Goal: Browse casually: Explore the website without a specific task or goal

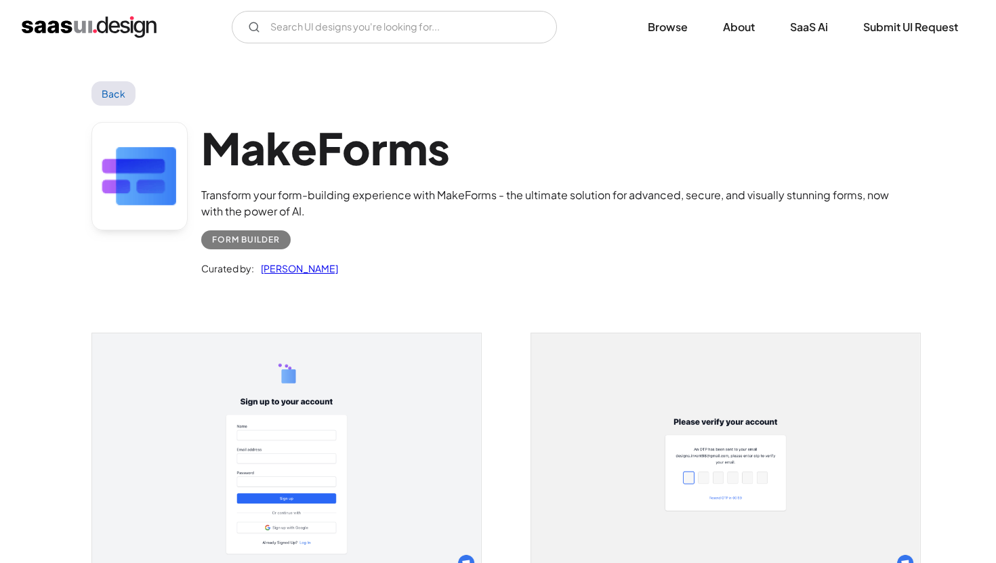
click at [117, 87] on link "Back" at bounding box center [113, 93] width 44 height 24
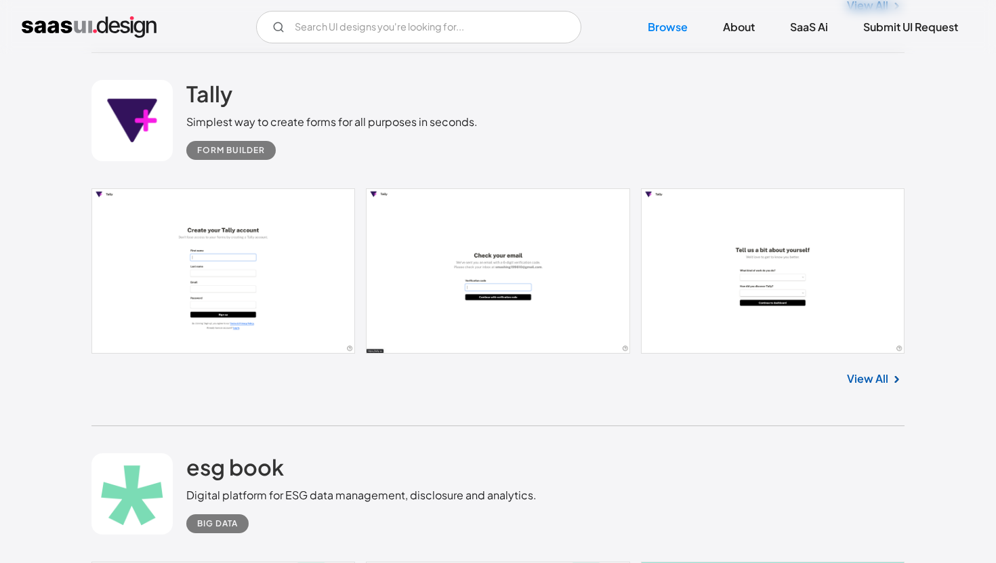
scroll to position [1423, 0]
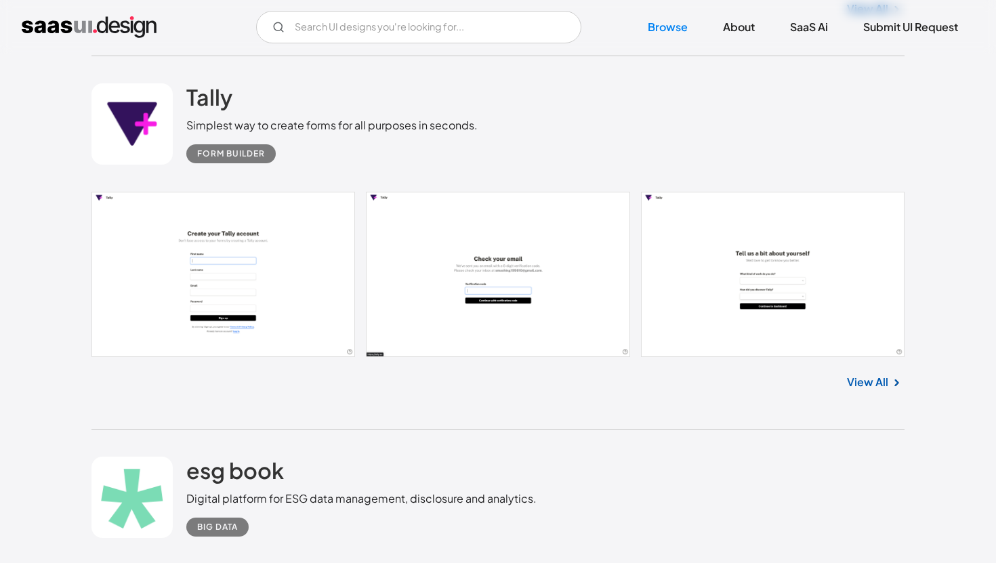
click at [872, 383] on link "View All" at bounding box center [867, 382] width 41 height 16
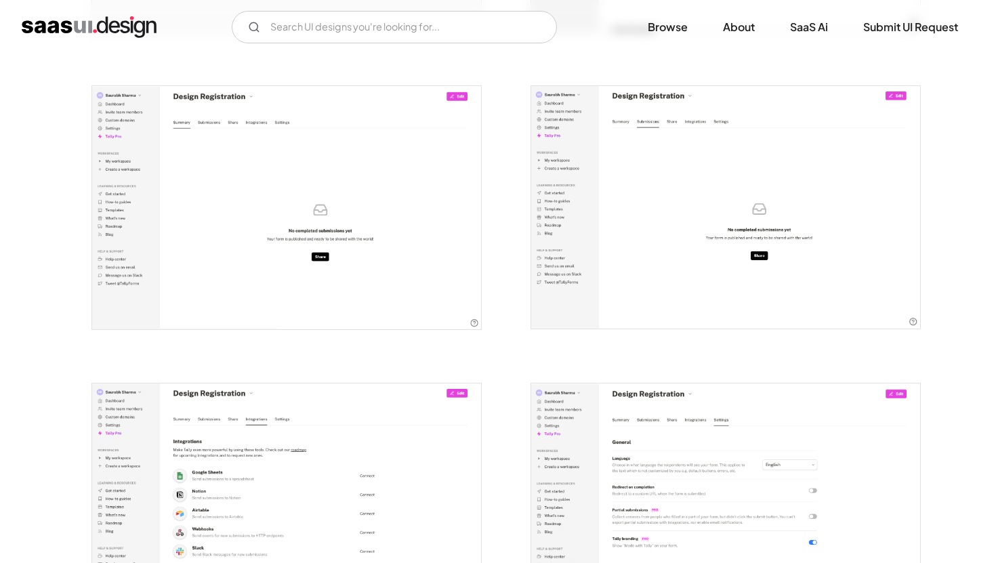
scroll to position [1721, 0]
click at [391, 241] on img "open lightbox" at bounding box center [286, 206] width 389 height 243
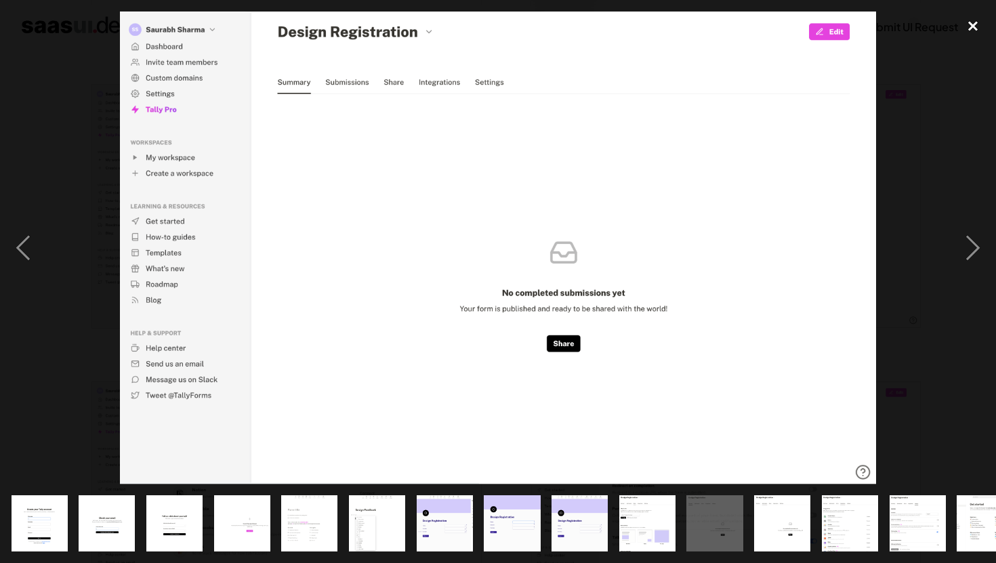
click at [974, 25] on div "close lightbox" at bounding box center [973, 27] width 46 height 30
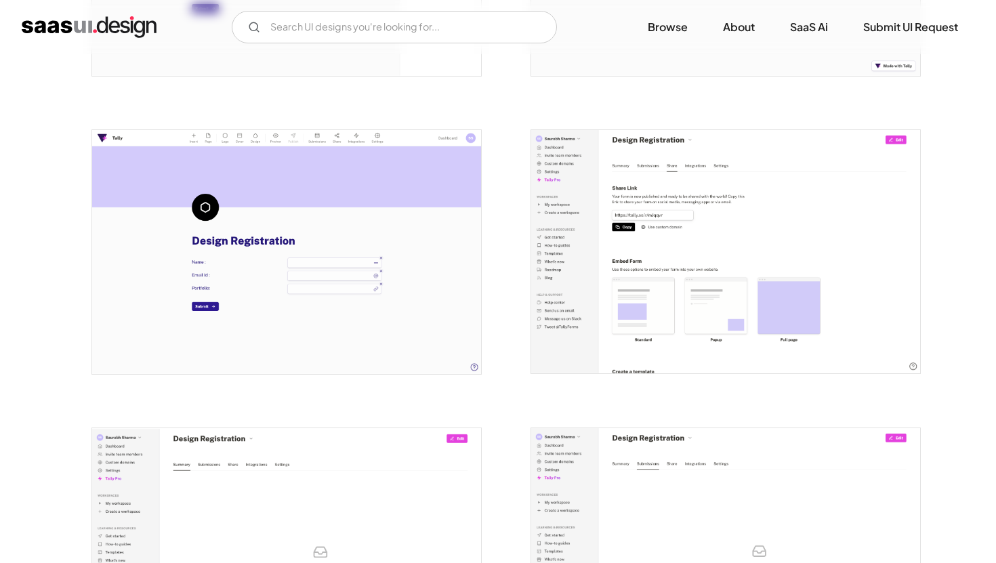
scroll to position [1378, 0]
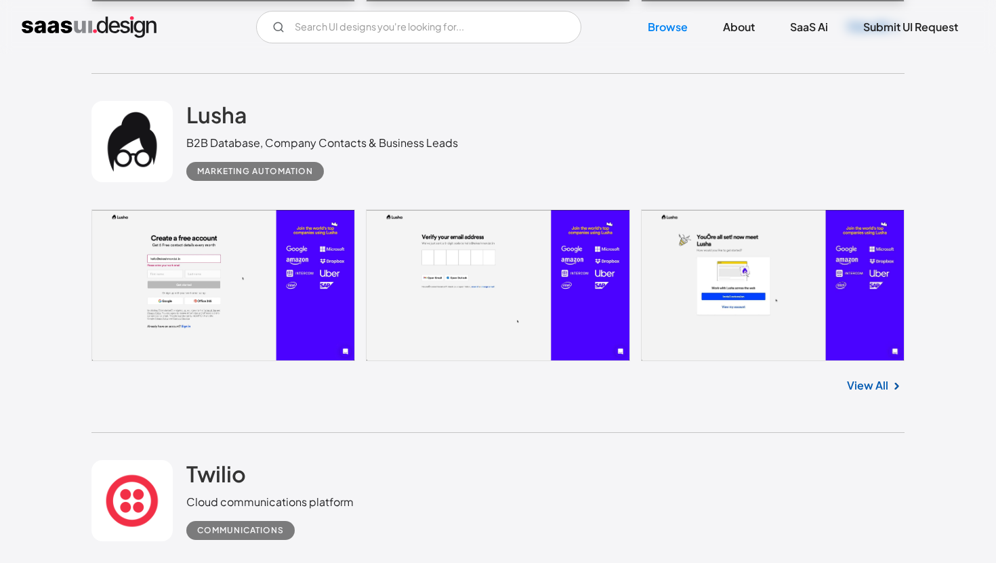
scroll to position [2863, 0]
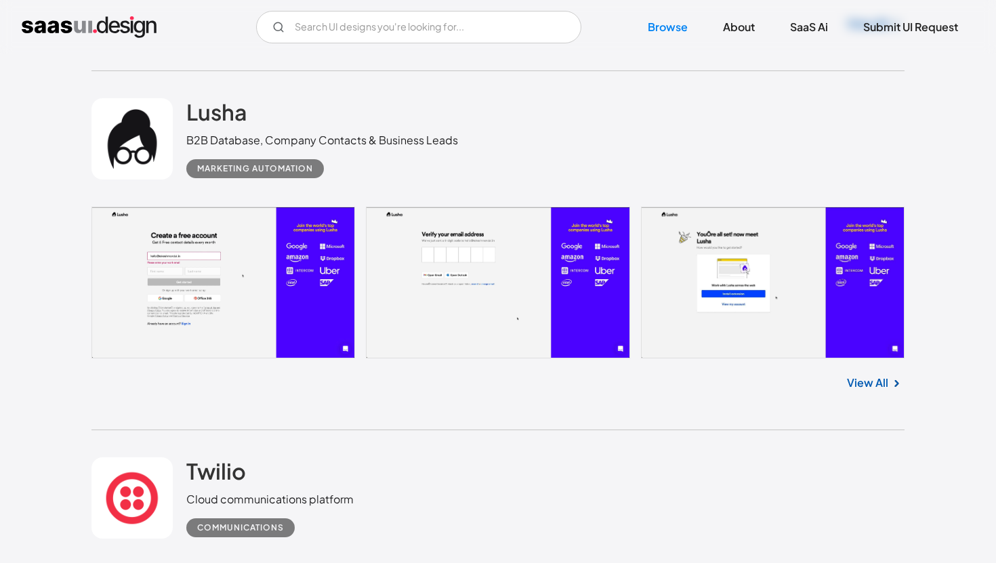
click at [878, 388] on link "View All" at bounding box center [867, 383] width 41 height 16
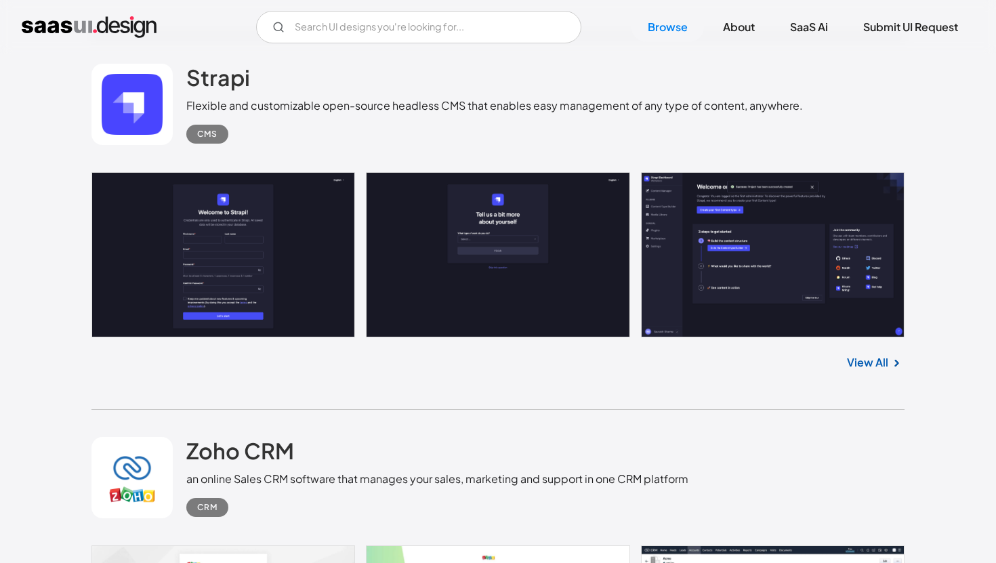
scroll to position [3640, 0]
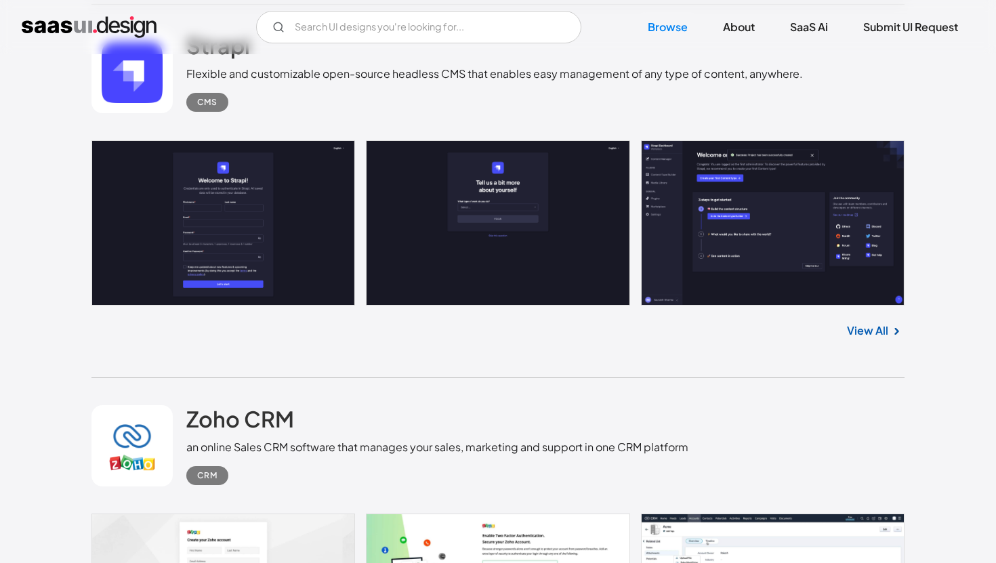
click at [766, 220] on link at bounding box center [497, 222] width 813 height 165
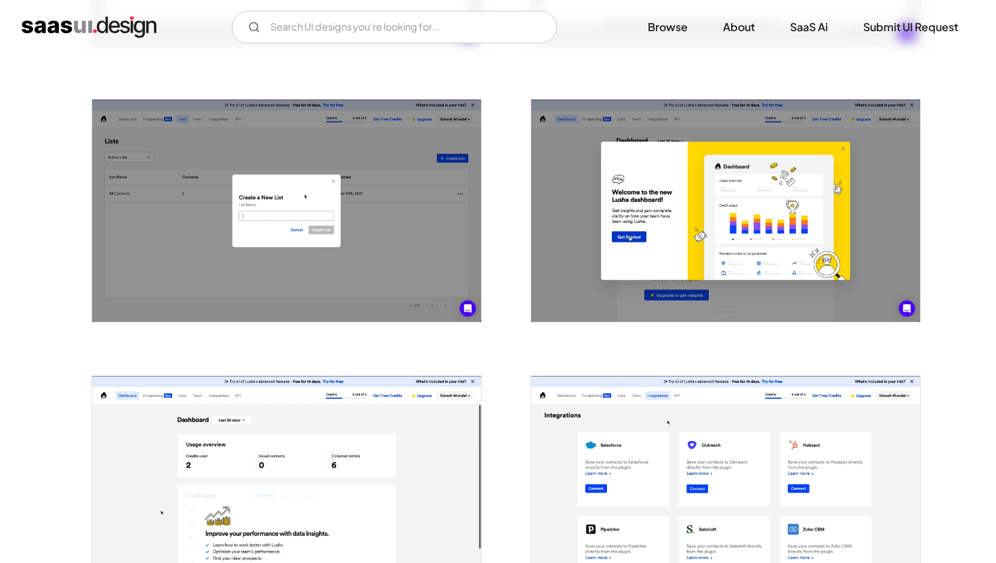
scroll to position [1326, 0]
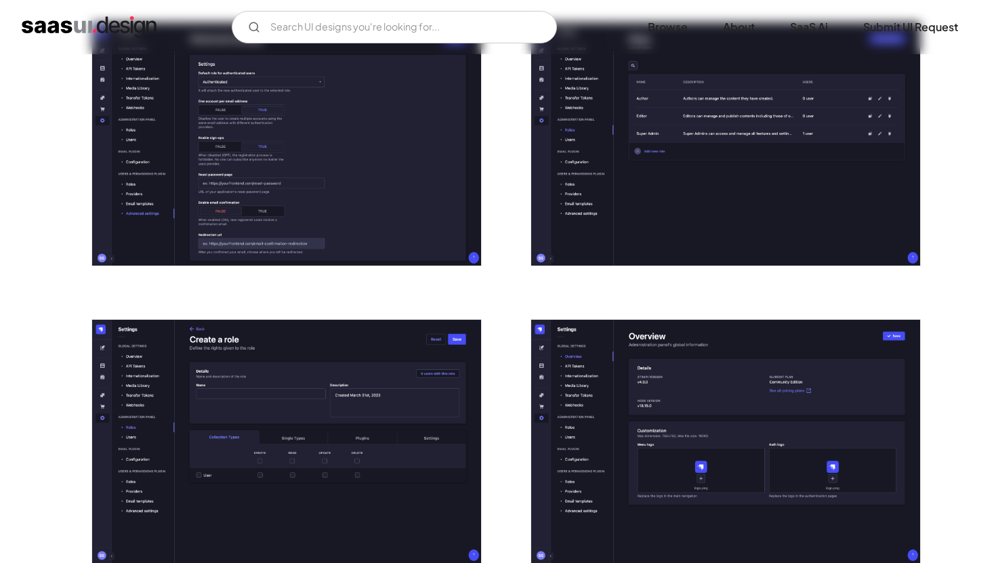
scroll to position [2671, 0]
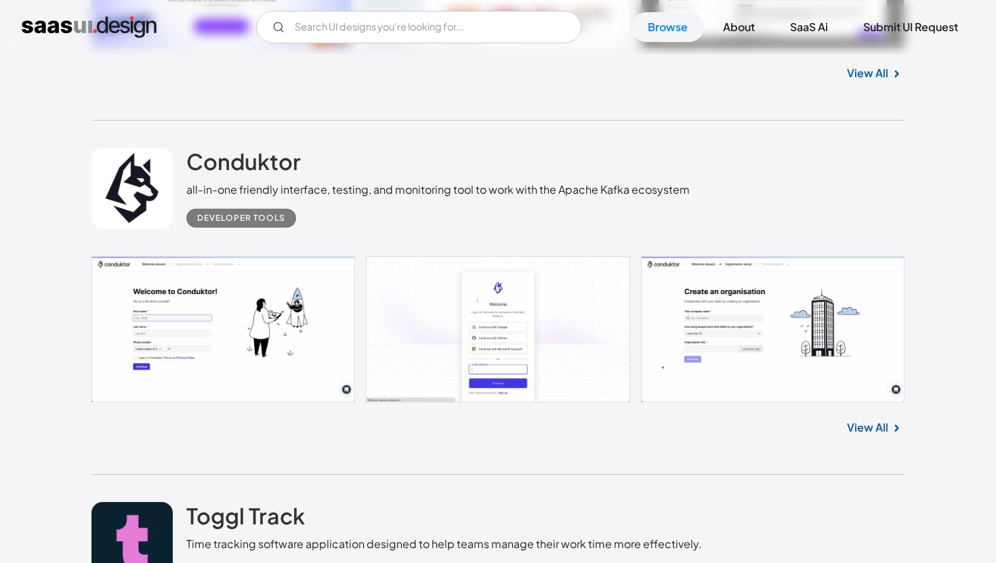
scroll to position [7859, 0]
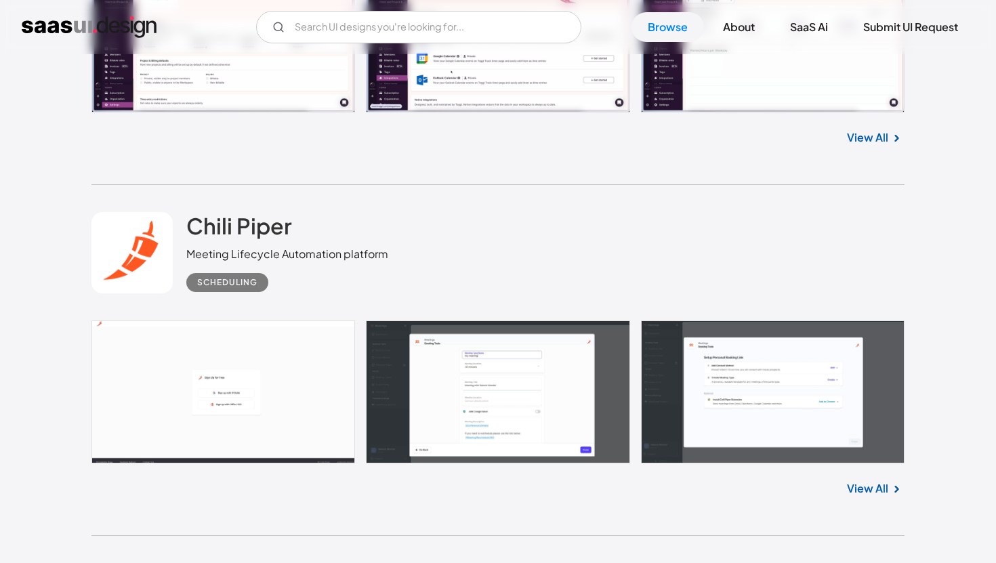
scroll to position [8586, 0]
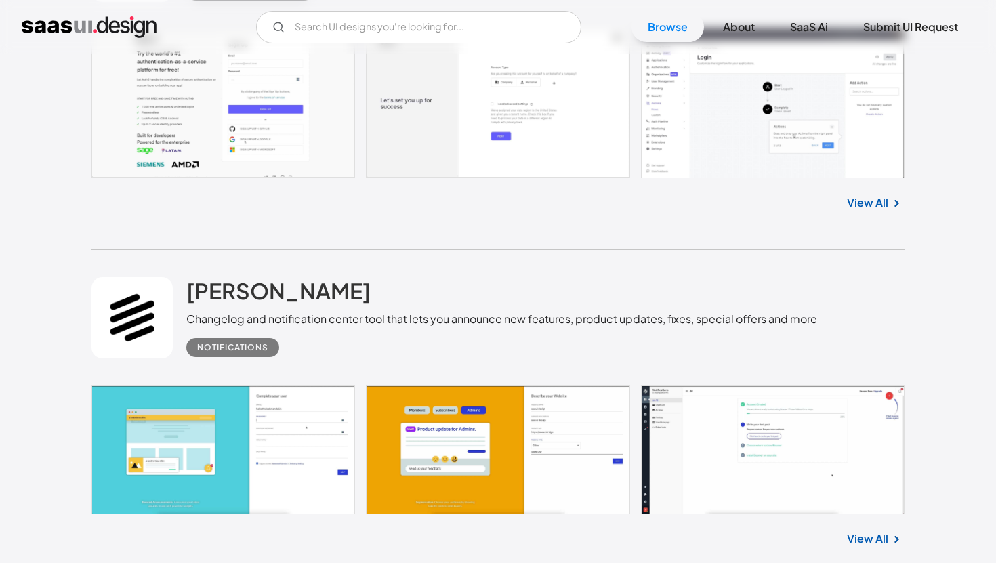
scroll to position [9942, 0]
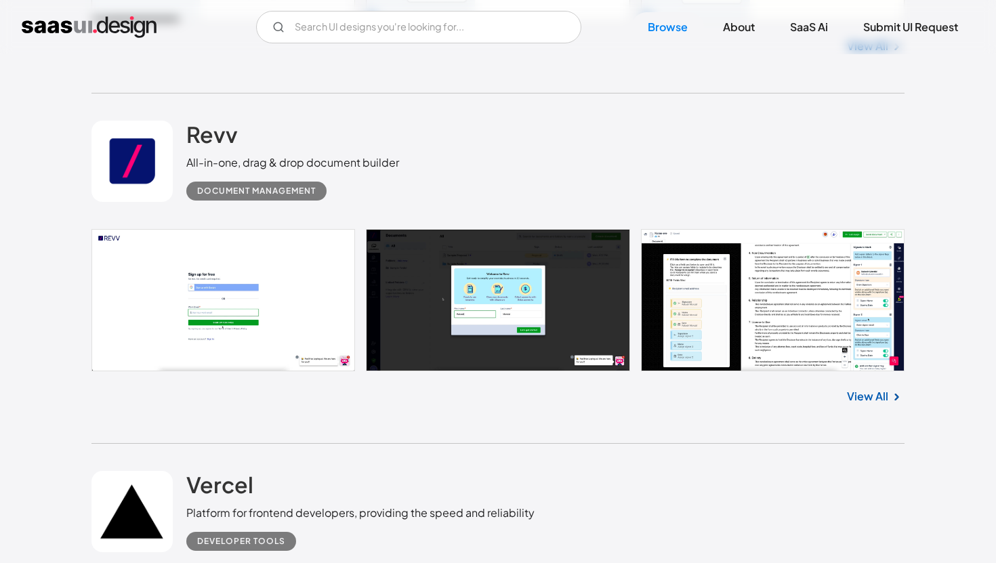
scroll to position [10752, 0]
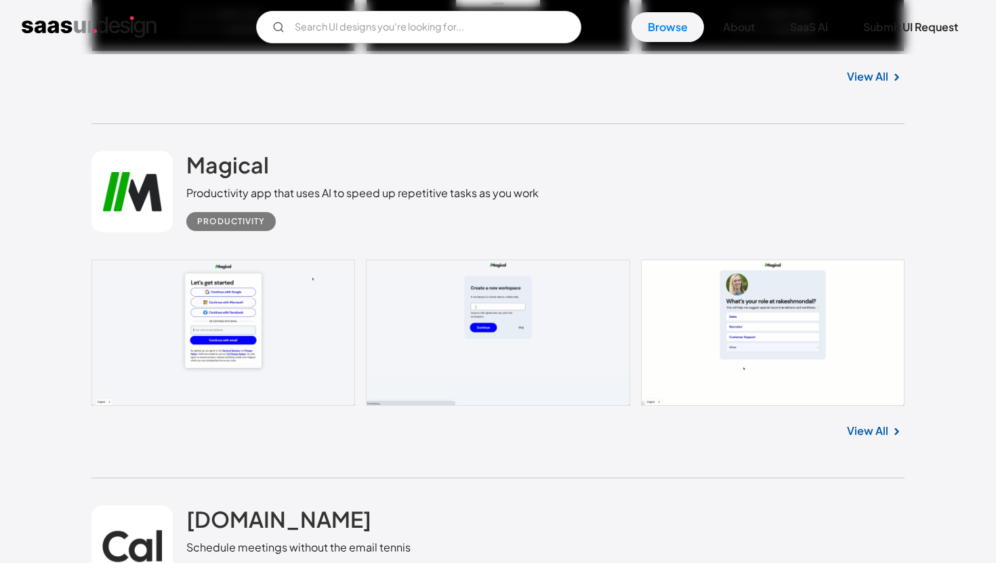
scroll to position [11430, 0]
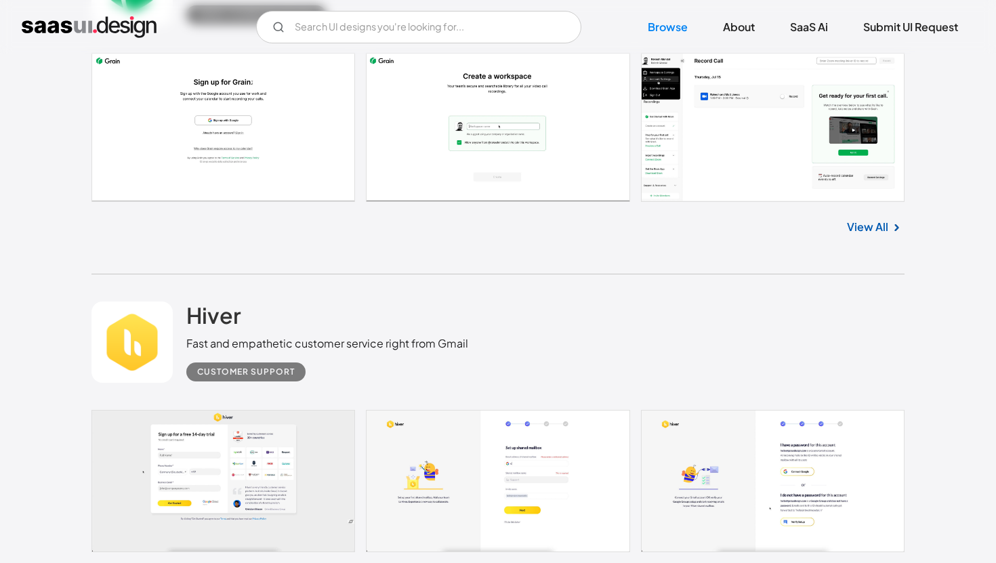
scroll to position [12370, 0]
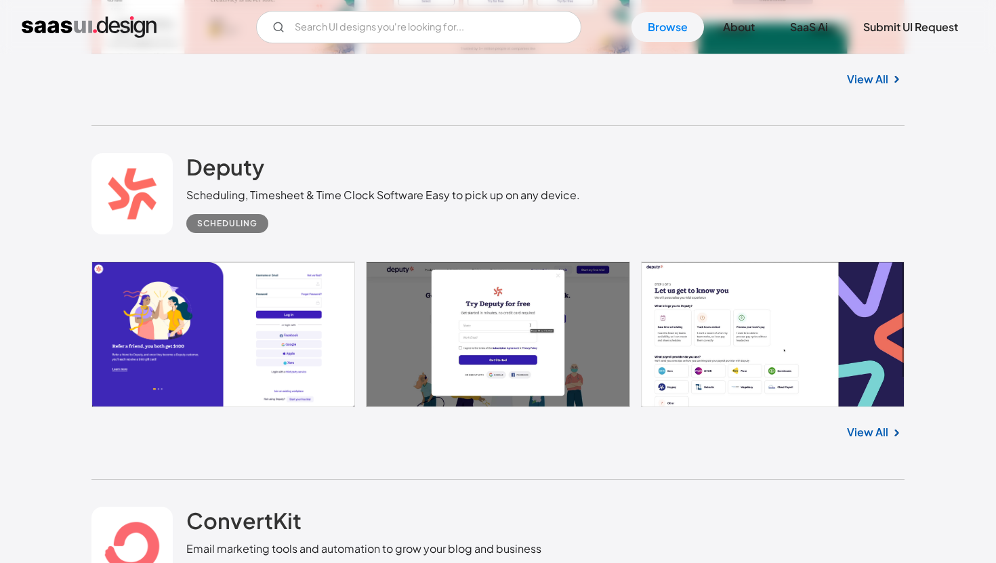
scroll to position [13517, 0]
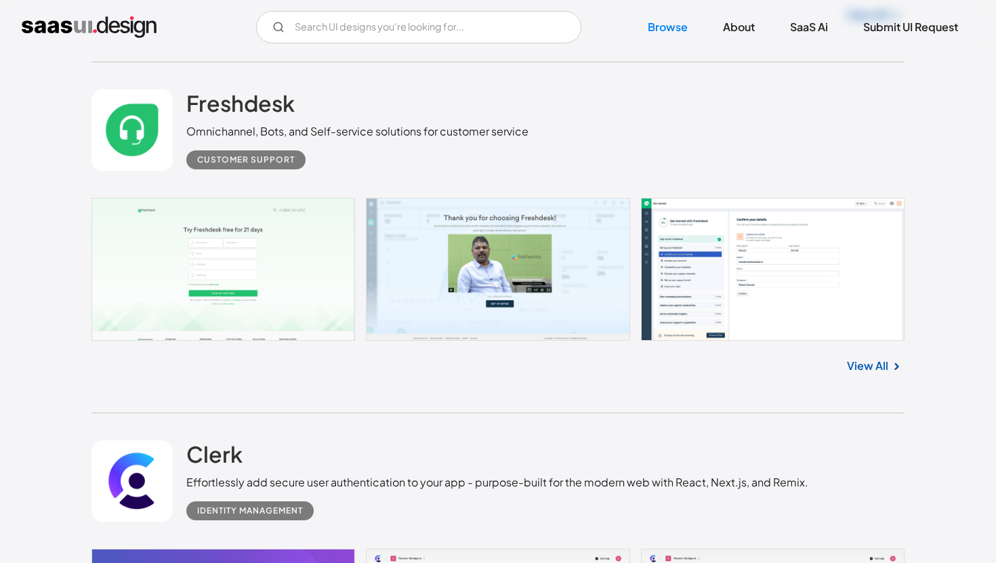
scroll to position [14689, 0]
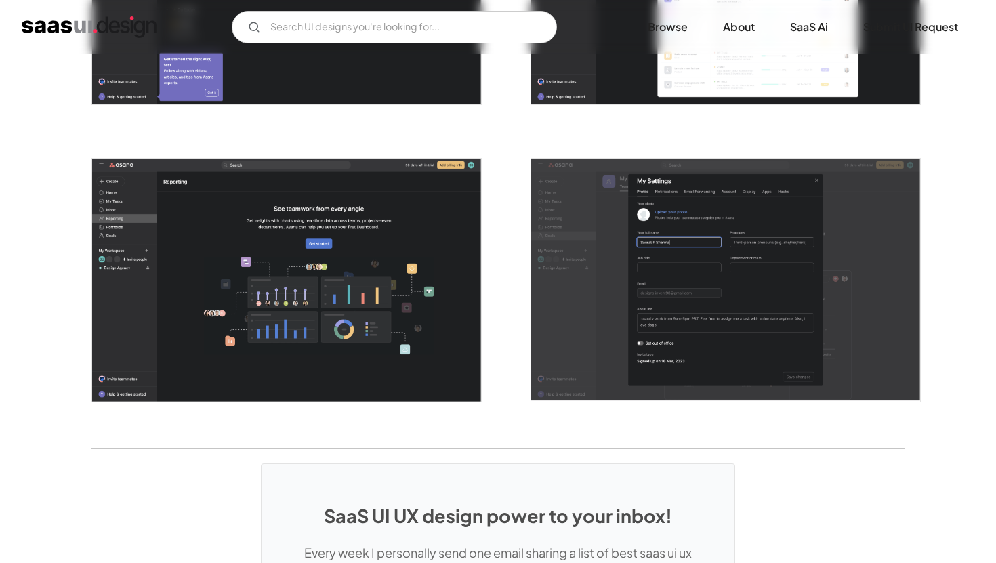
scroll to position [3433, 0]
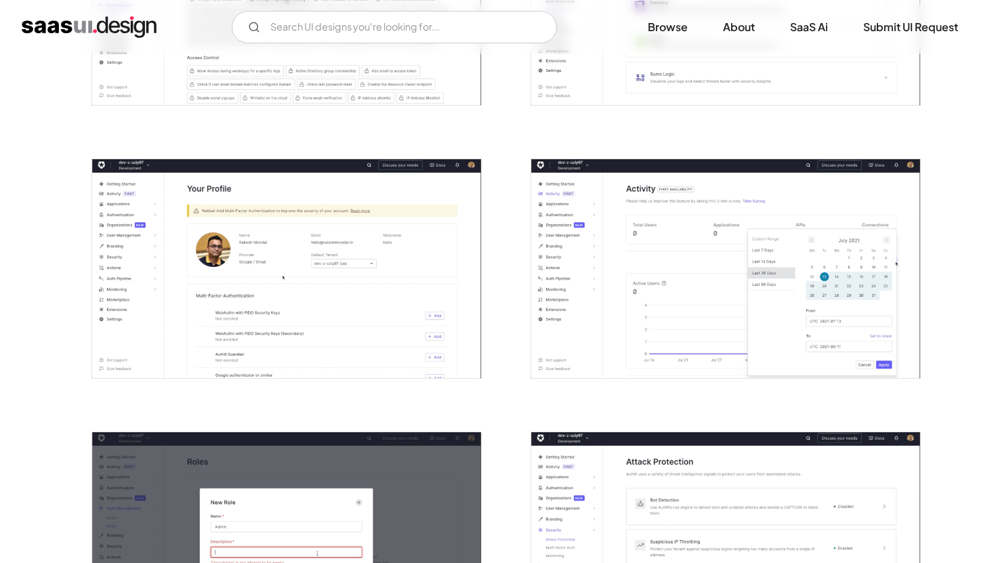
scroll to position [979, 0]
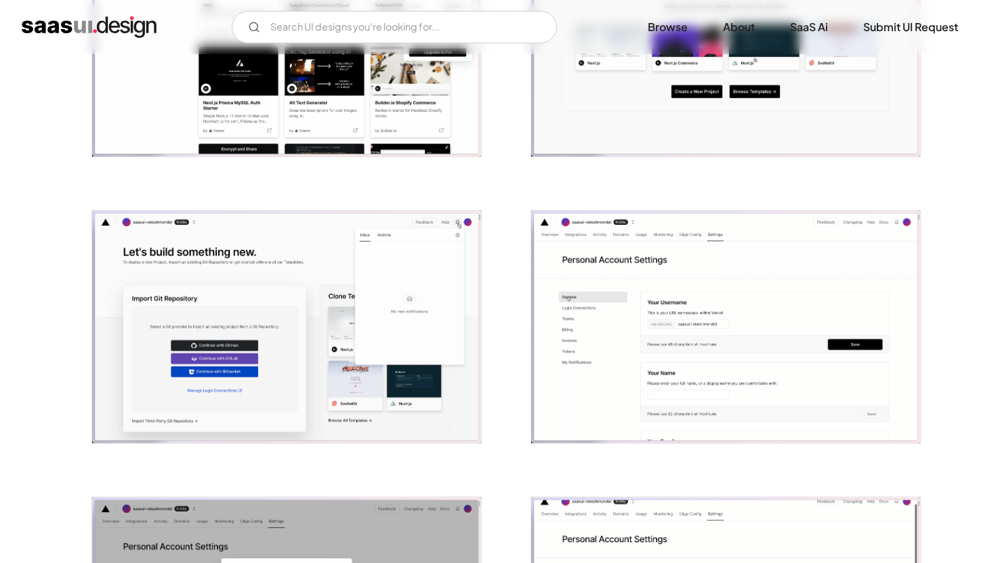
scroll to position [1319, 0]
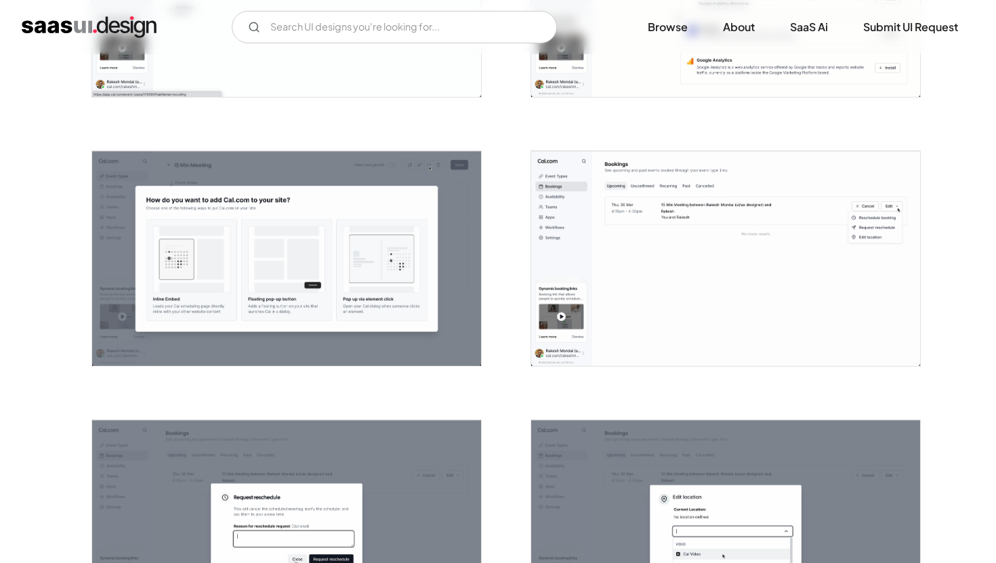
scroll to position [1599, 0]
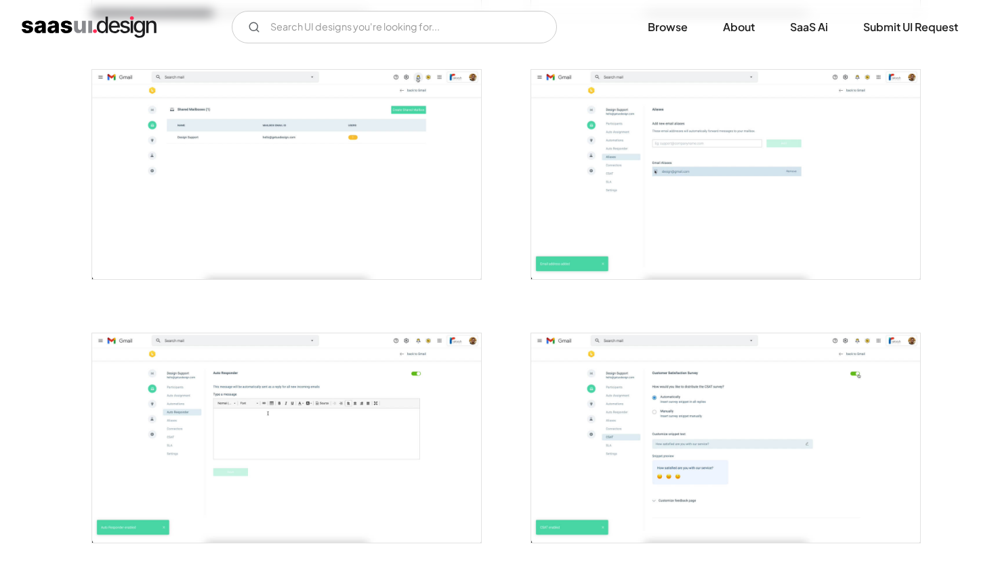
scroll to position [1566, 0]
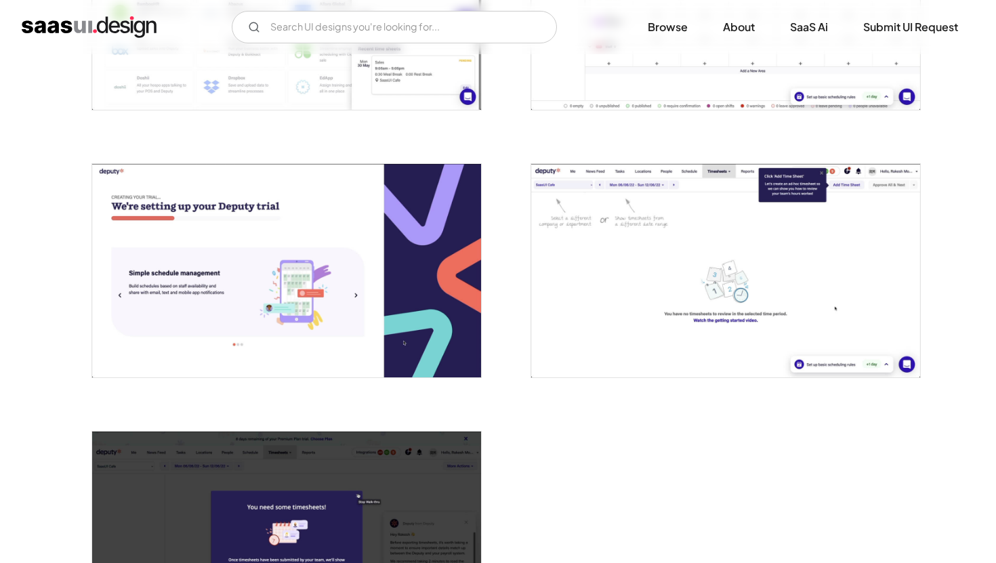
scroll to position [3102, 0]
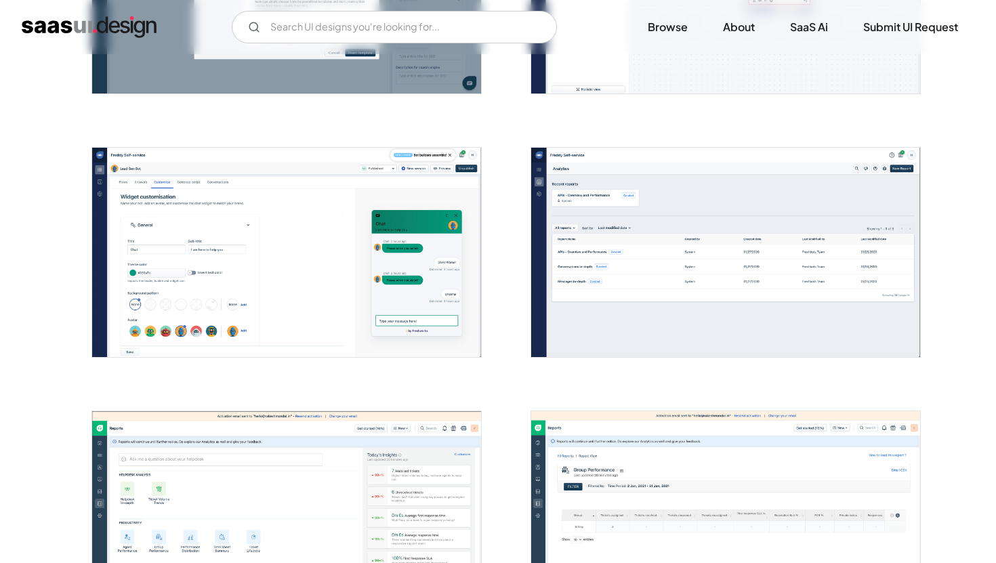
scroll to position [2285, 0]
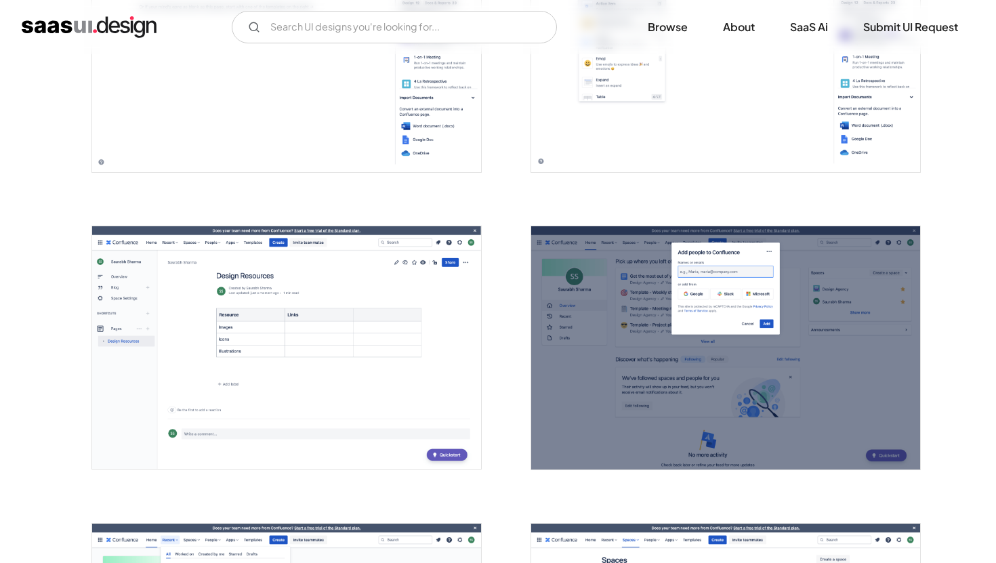
scroll to position [1875, 0]
